Goal: Information Seeking & Learning: Learn about a topic

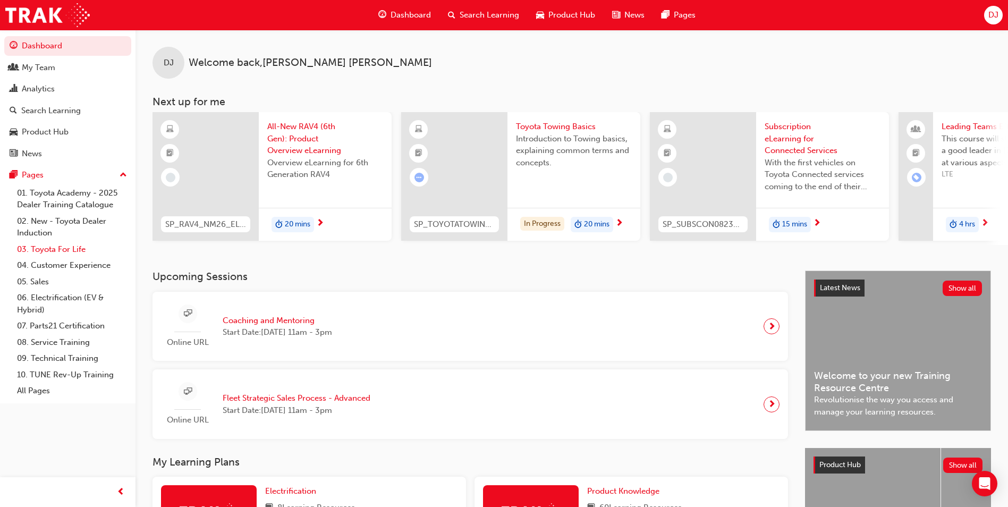
click at [62, 251] on link "03. Toyota For Life" at bounding box center [72, 249] width 119 height 16
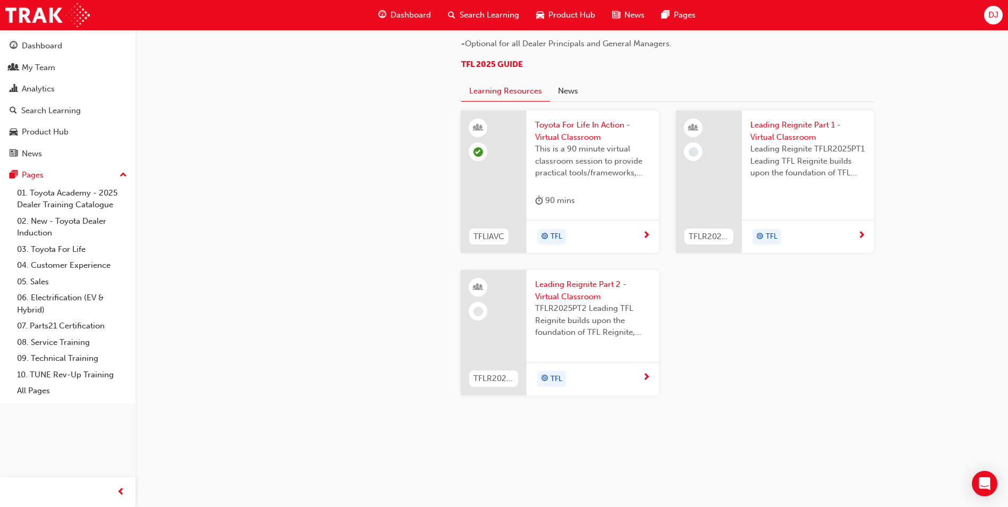
scroll to position [957, 0]
click at [482, 69] on span "TFL 2025 GUIDE" at bounding box center [492, 65] width 62 height 10
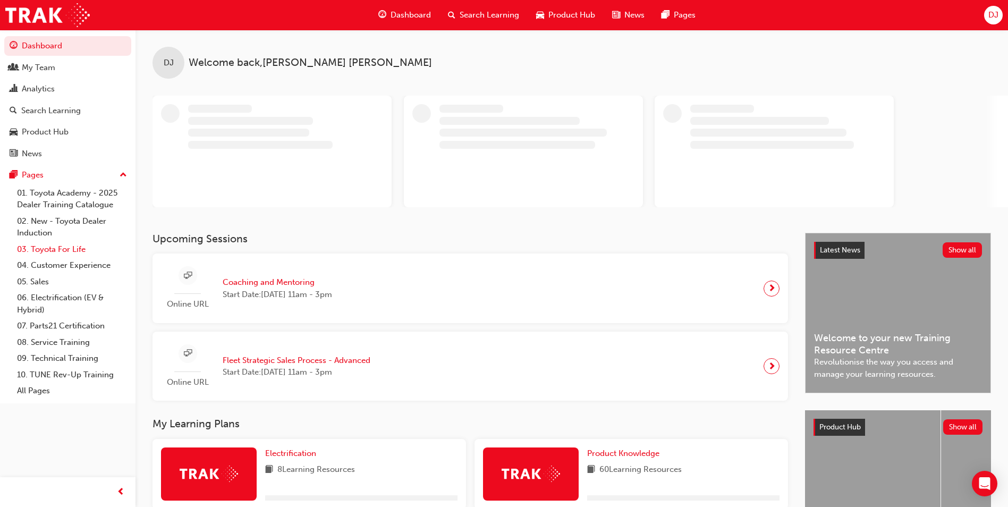
click at [49, 254] on link "03. Toyota For Life" at bounding box center [72, 249] width 119 height 16
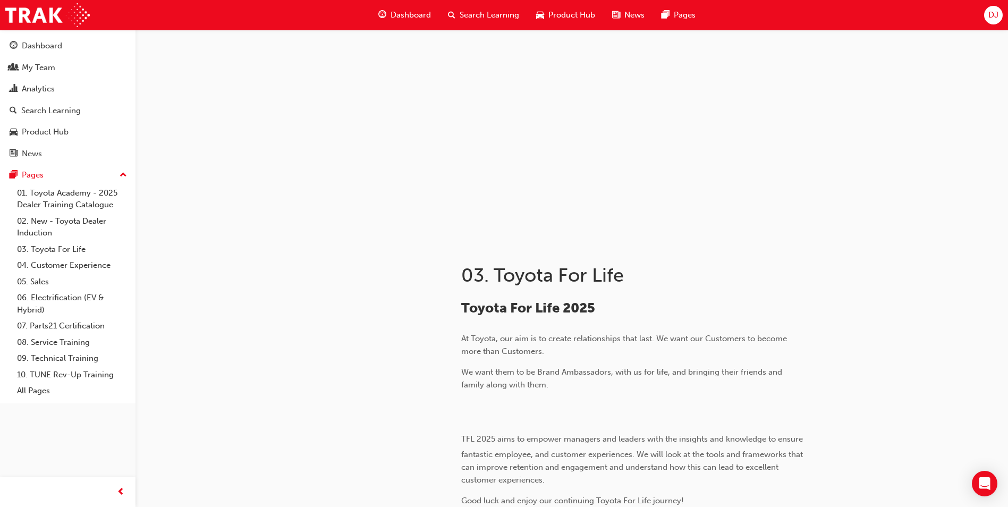
click at [399, 12] on span "Dashboard" at bounding box center [411, 15] width 40 height 12
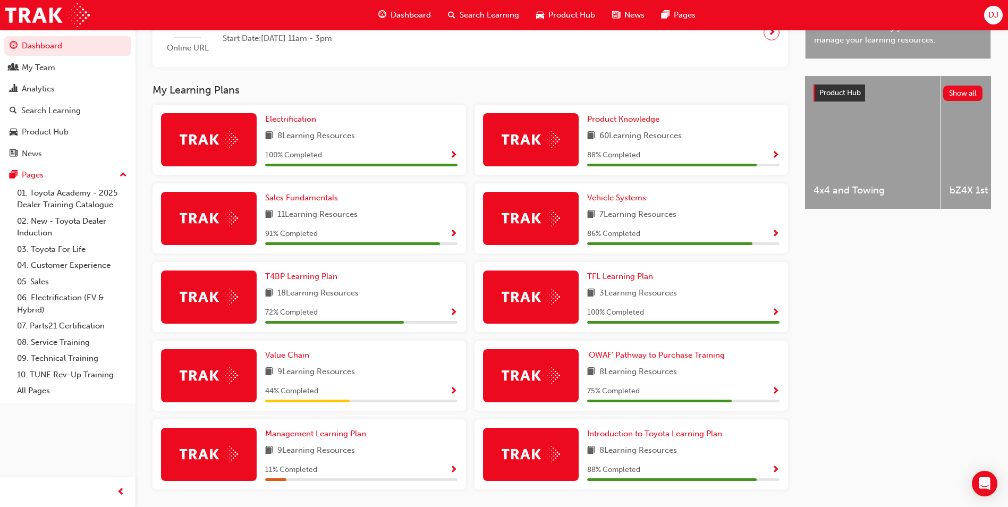
scroll to position [411, 0]
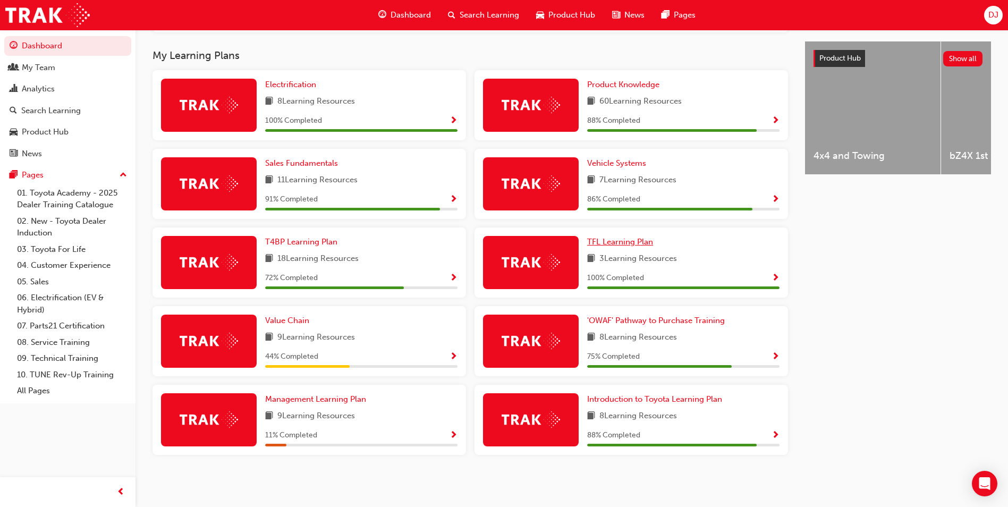
click at [633, 240] on span "TFL Learning Plan" at bounding box center [620, 242] width 66 height 10
